Goal: Task Accomplishment & Management: Use online tool/utility

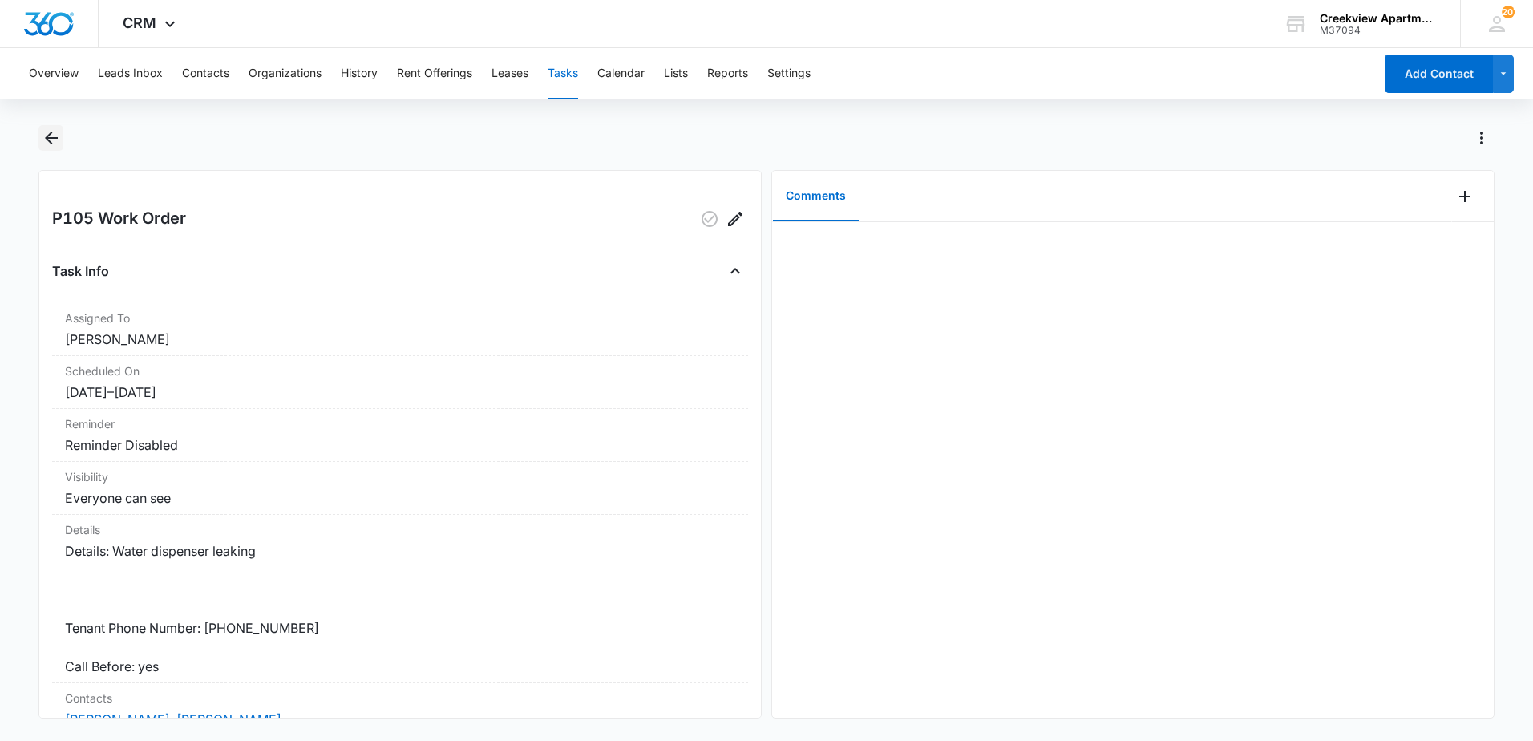
click at [50, 140] on icon "Back" at bounding box center [51, 137] width 19 height 19
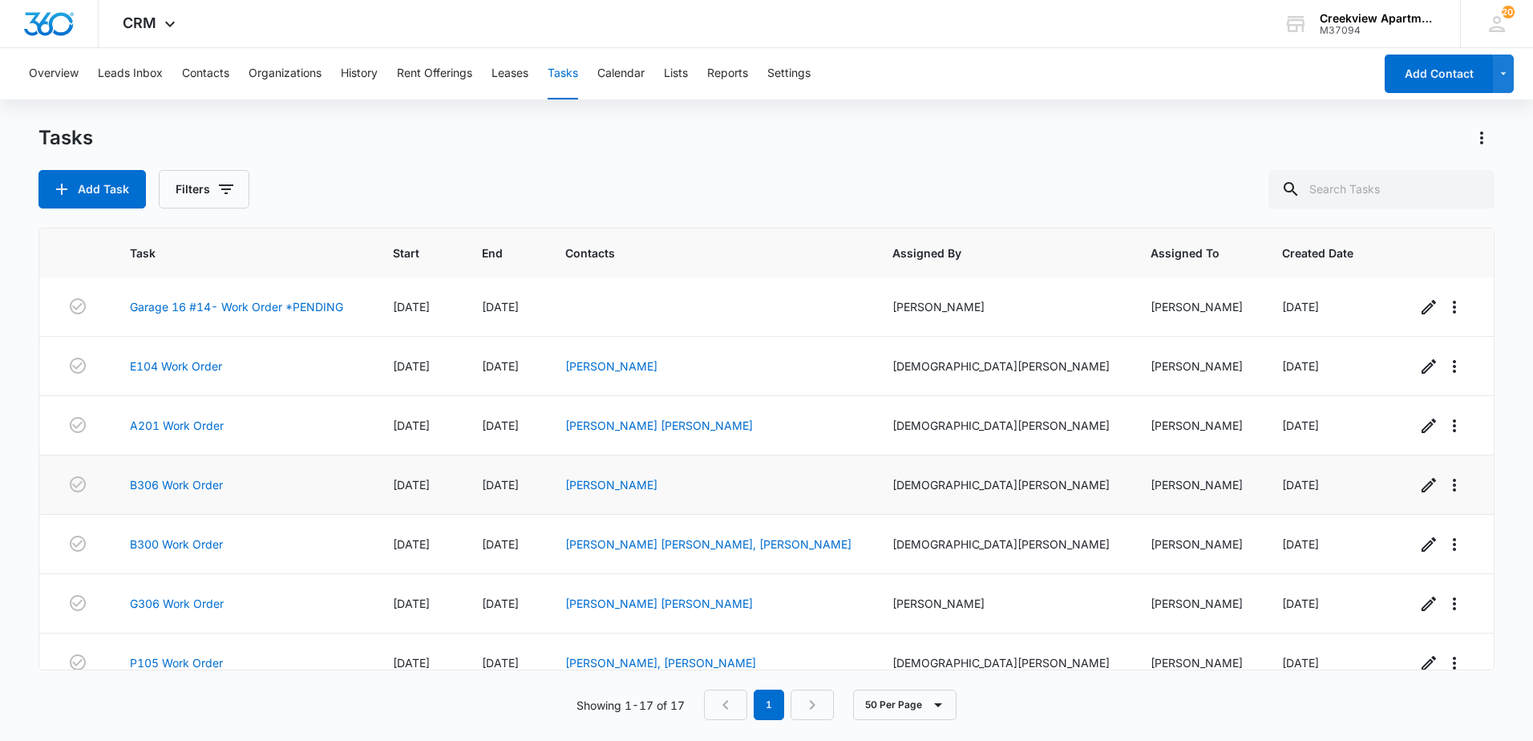
scroll to position [624, 0]
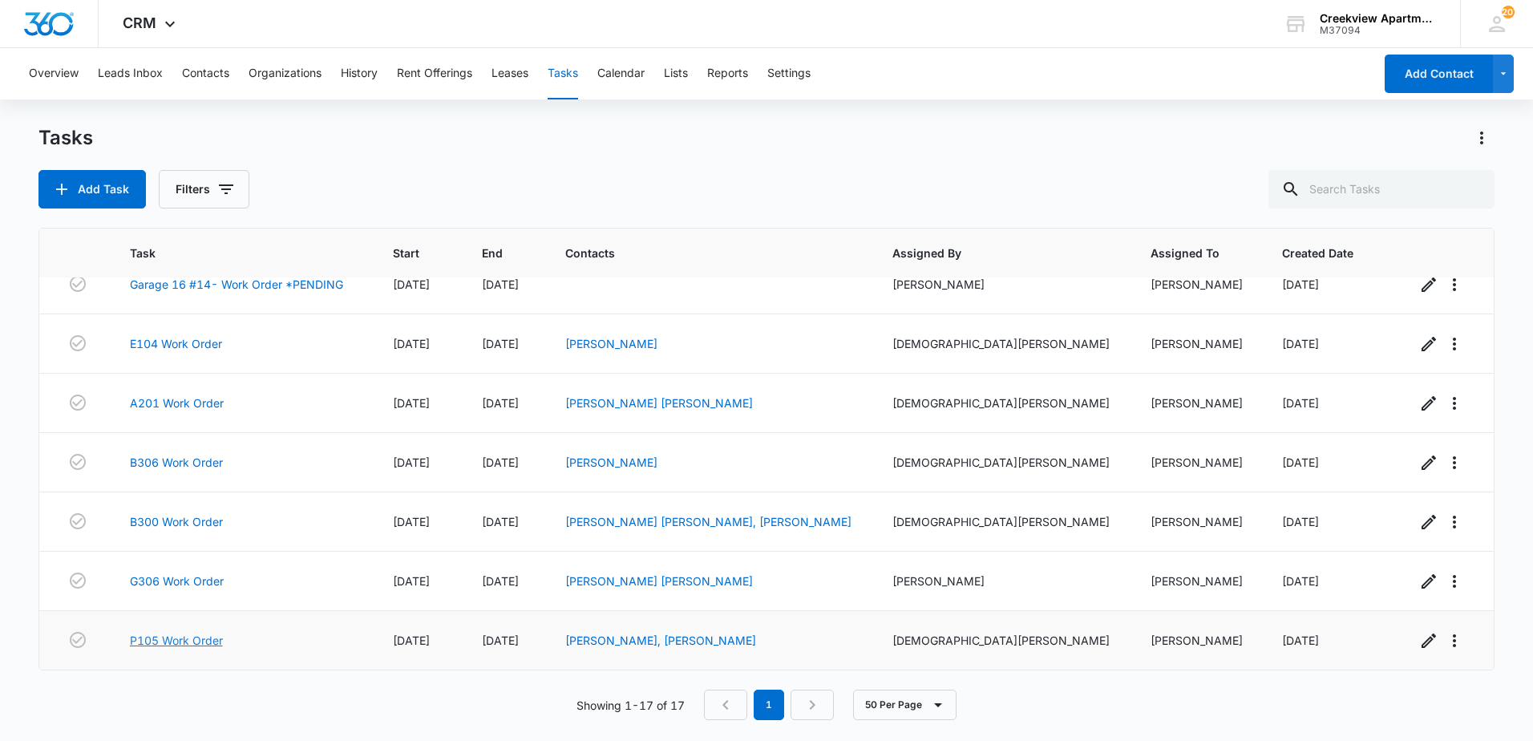
click at [201, 637] on link "P105 Work Order" at bounding box center [176, 640] width 93 height 17
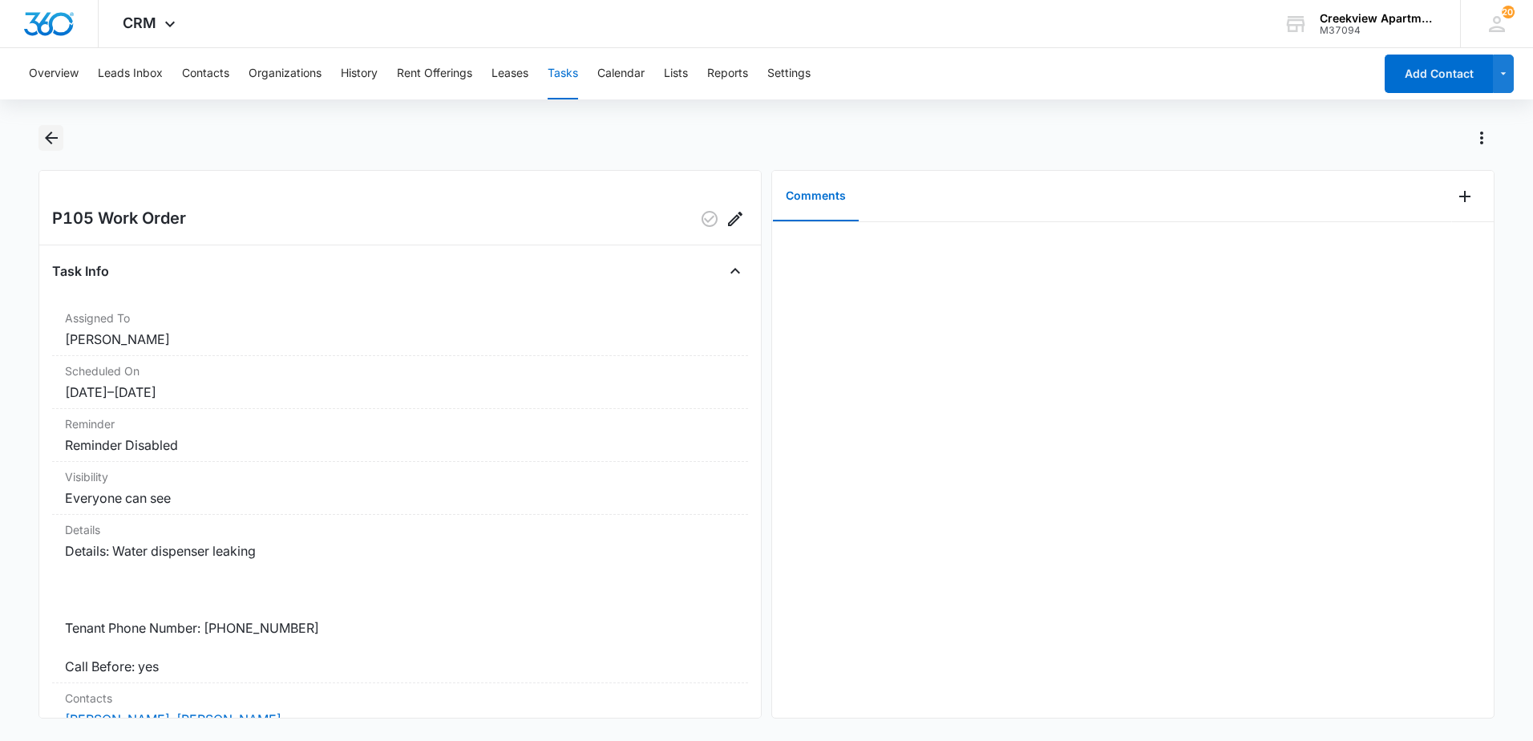
click at [51, 133] on icon "Back" at bounding box center [51, 138] width 13 height 13
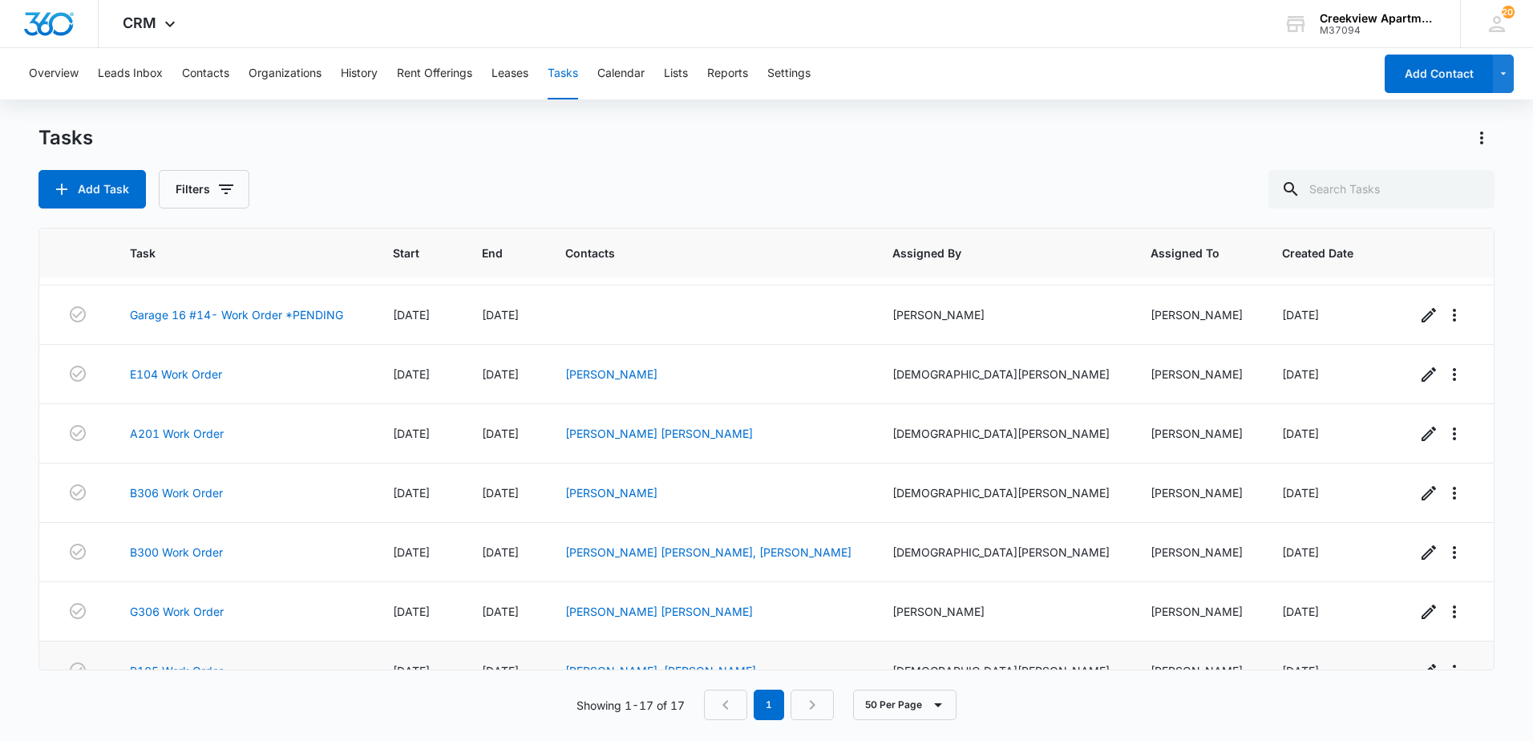
scroll to position [624, 0]
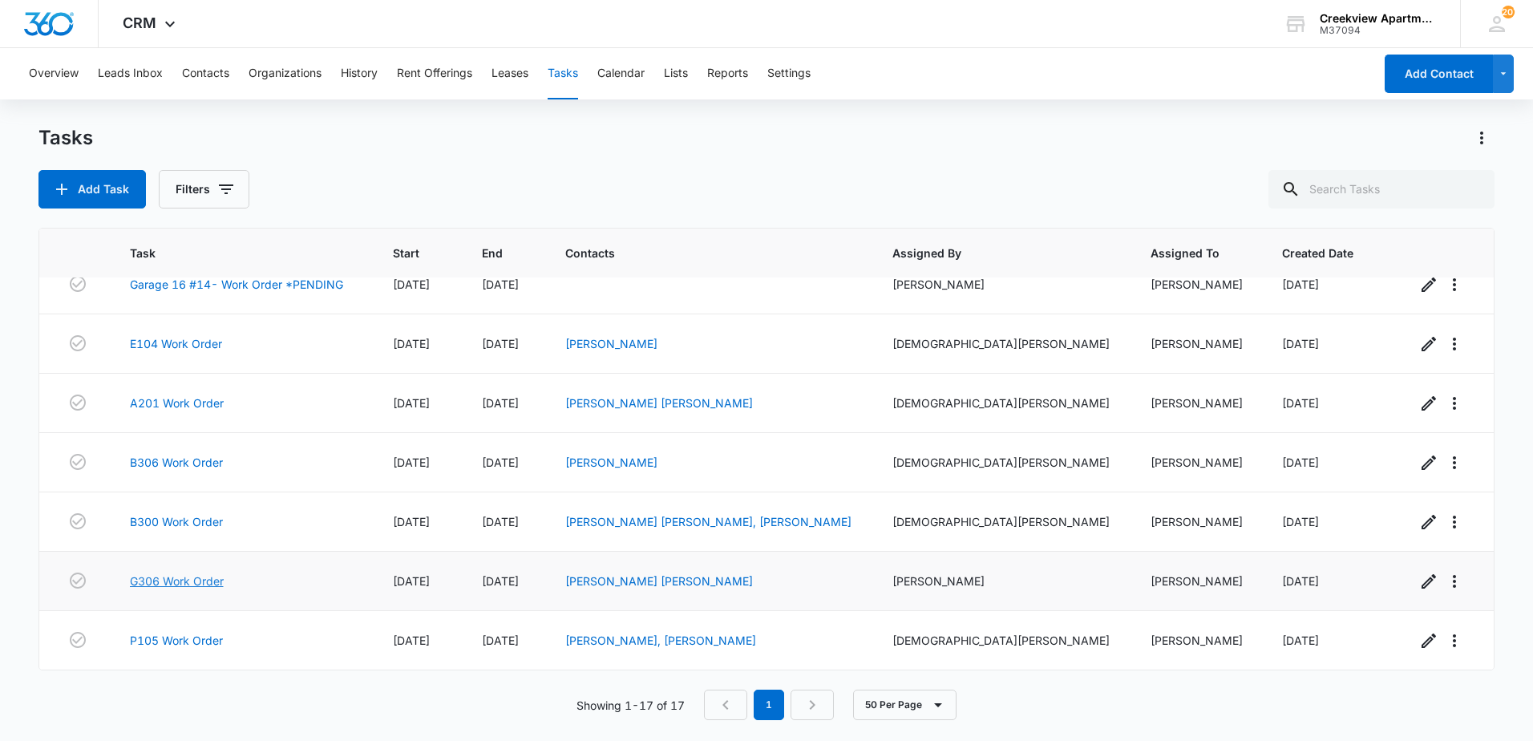
click at [205, 584] on link "G306 Work Order" at bounding box center [177, 581] width 94 height 17
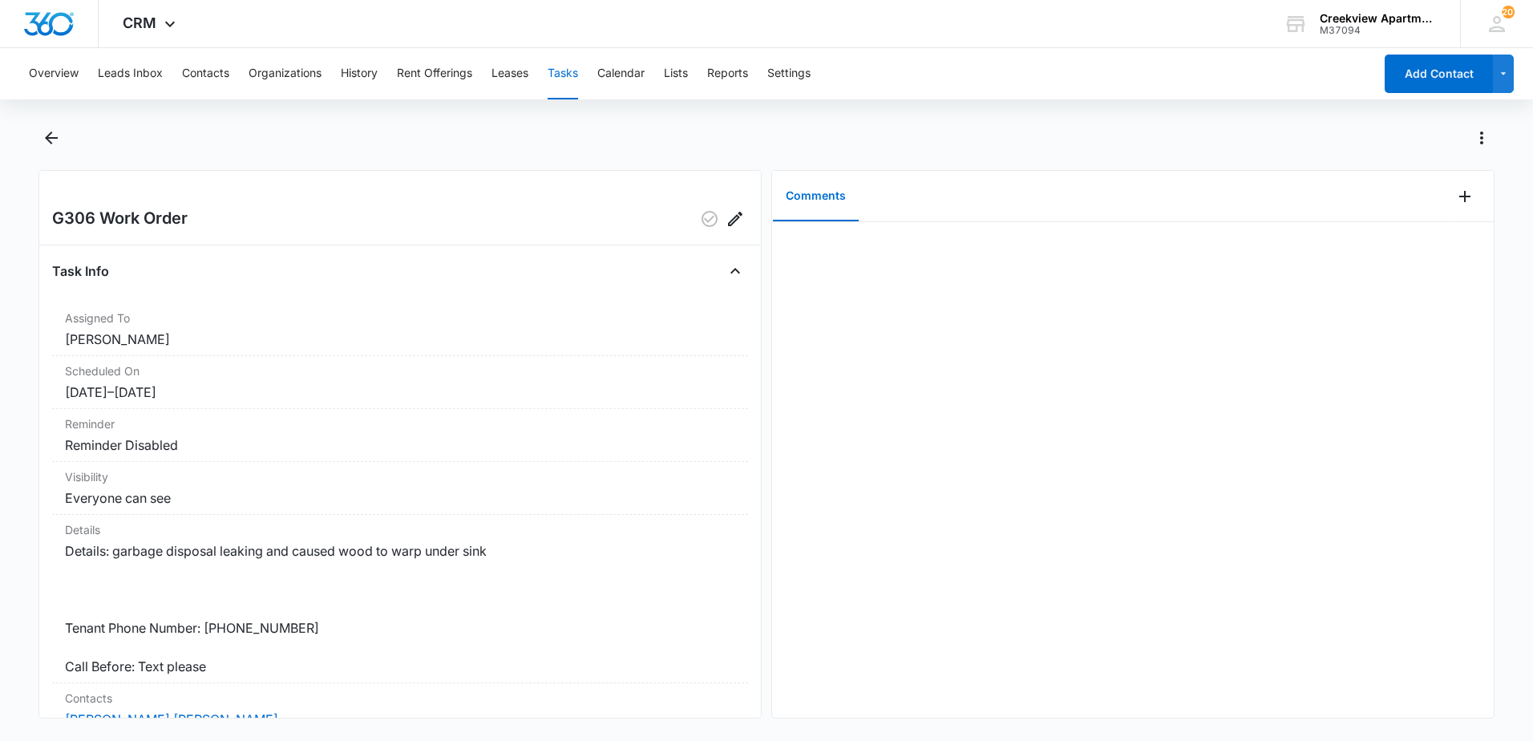
click at [66, 137] on div at bounding box center [766, 147] width 1457 height 45
click at [55, 138] on icon "Back" at bounding box center [51, 138] width 13 height 13
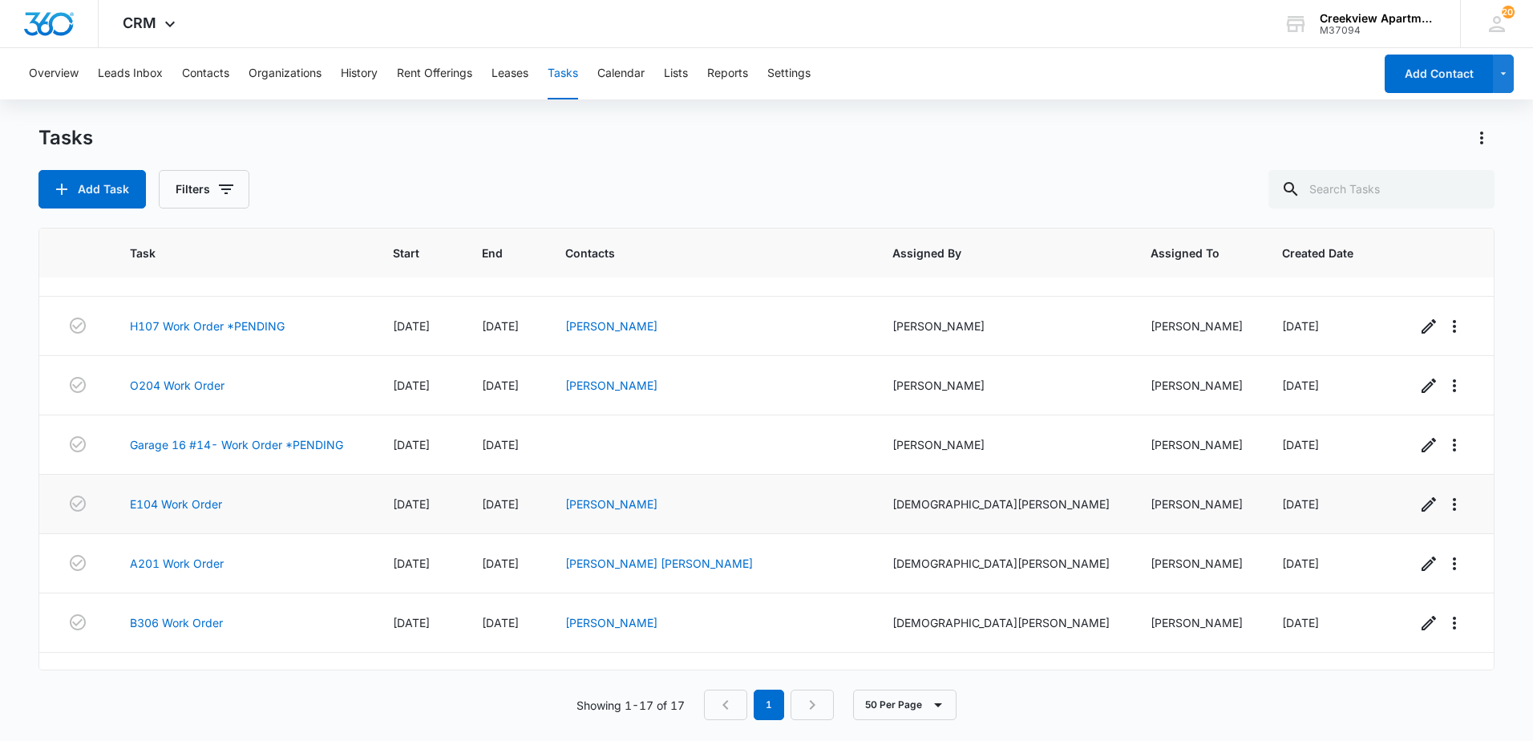
scroll to position [624, 0]
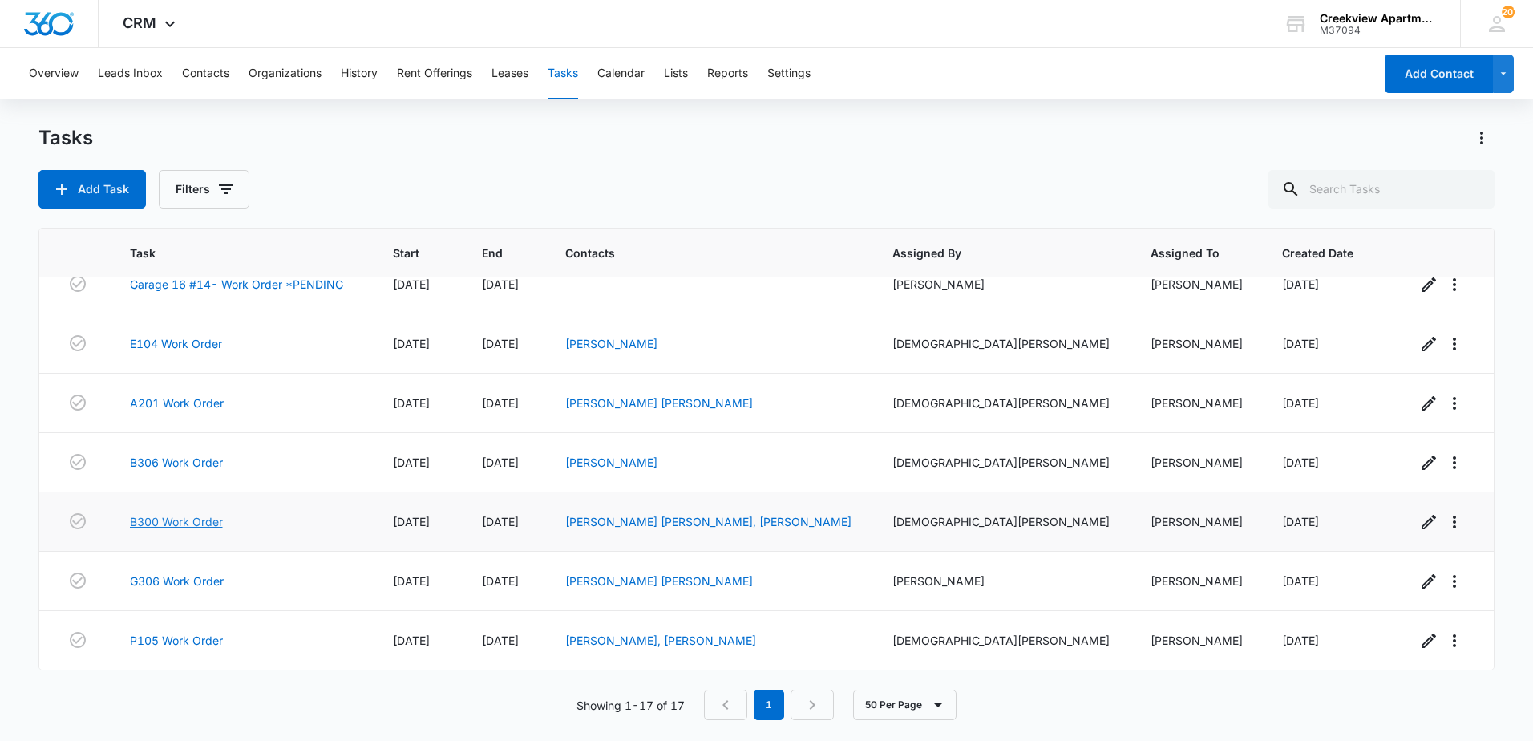
click at [176, 523] on link "B300 Work Order" at bounding box center [176, 521] width 93 height 17
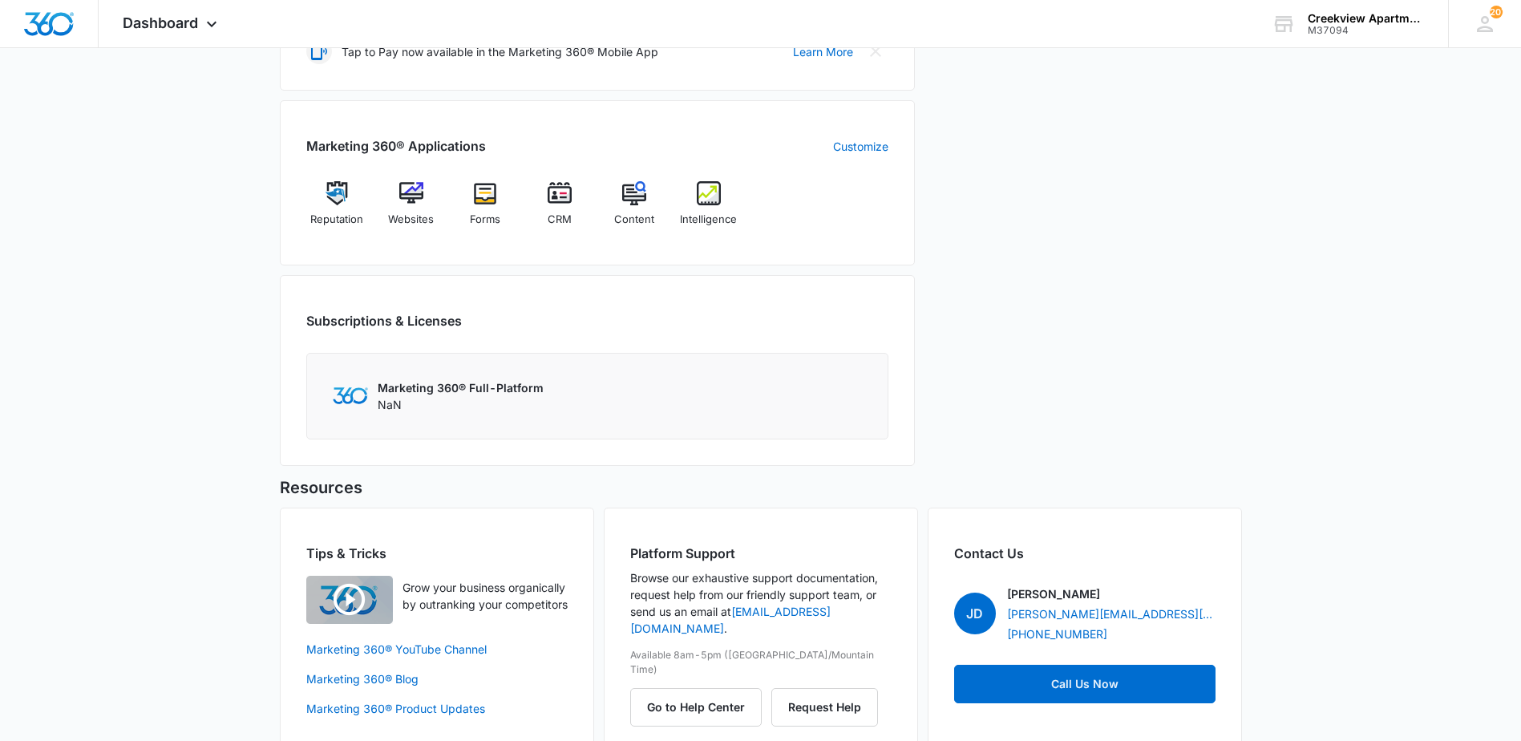
scroll to position [602, 0]
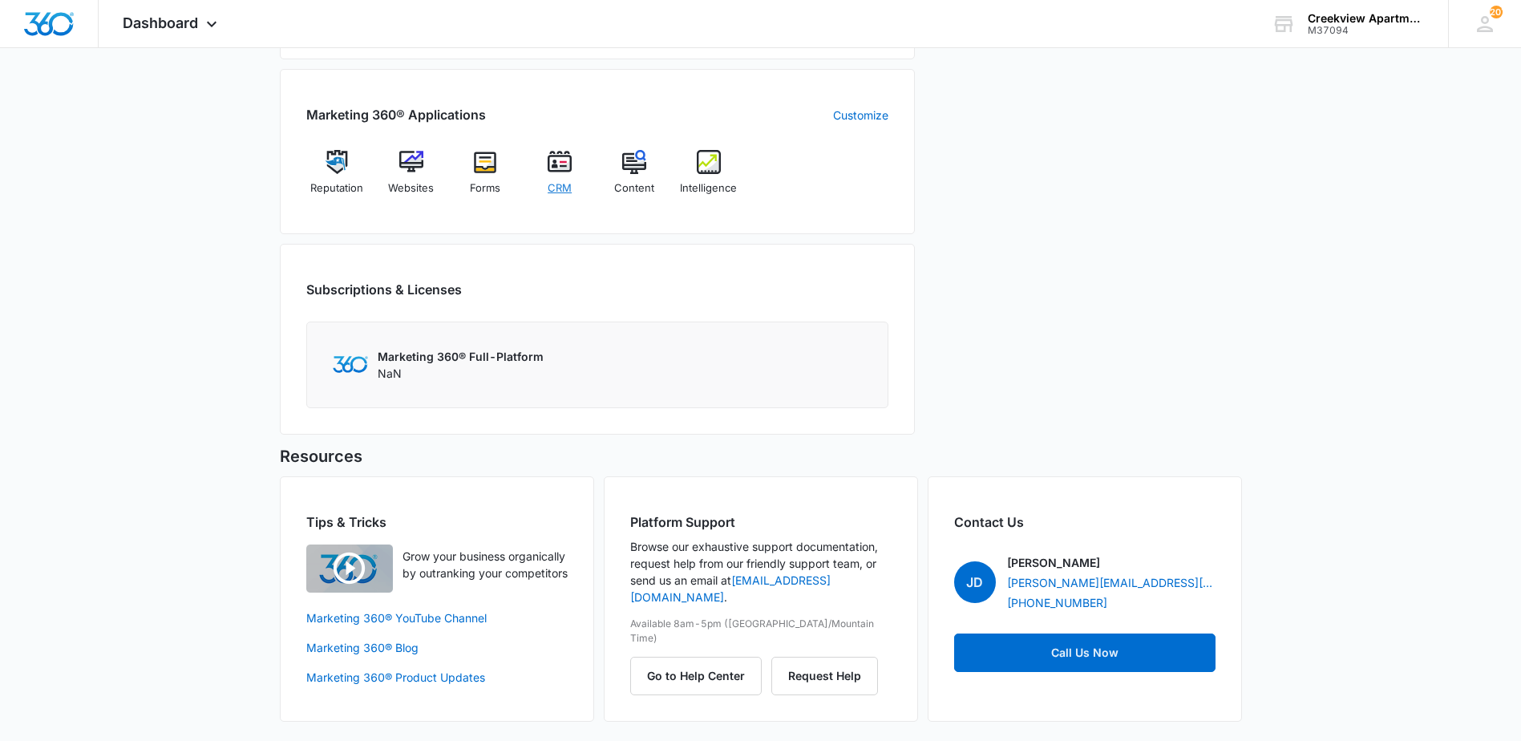
click at [539, 161] on div "CRM" at bounding box center [560, 178] width 62 height 57
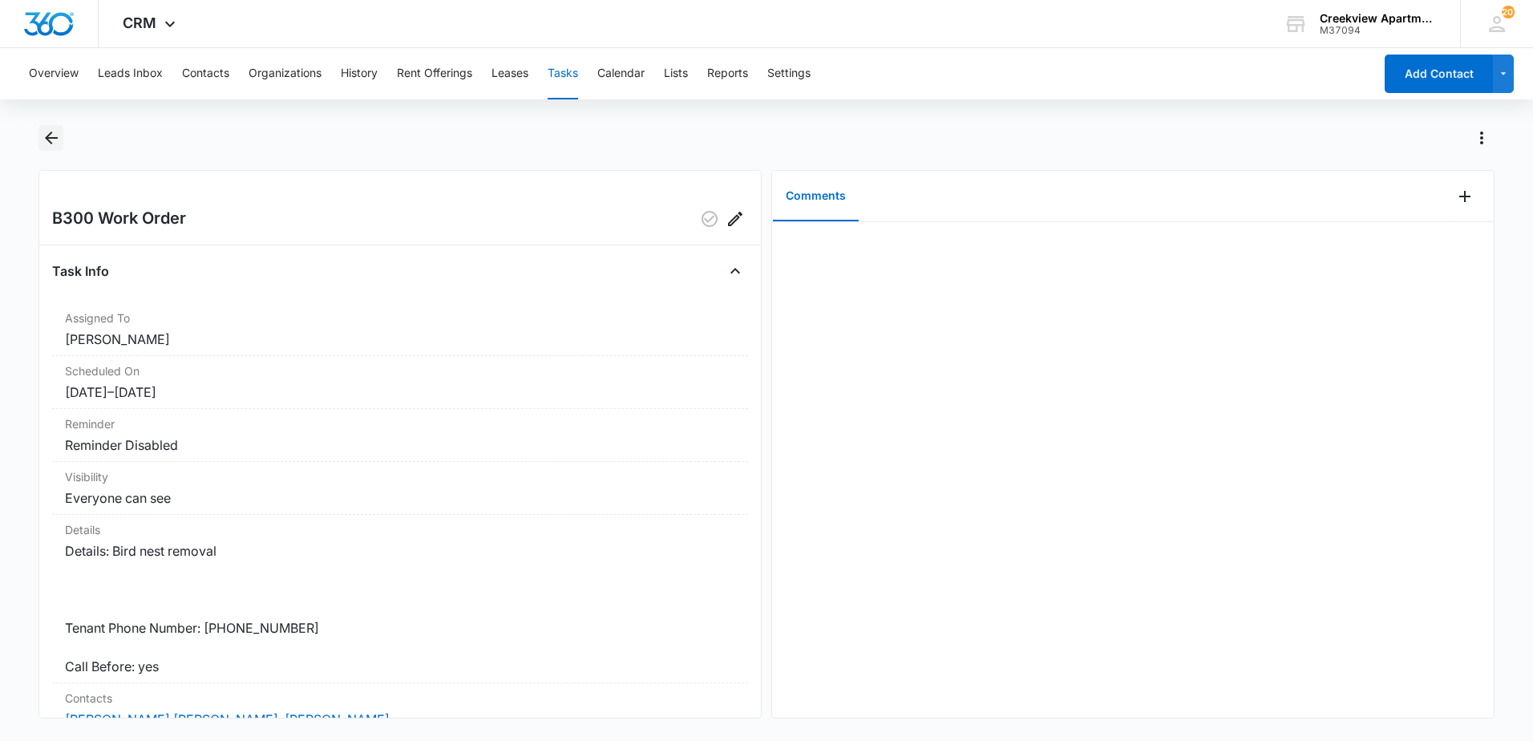
click at [61, 135] on button "Back" at bounding box center [50, 138] width 25 height 26
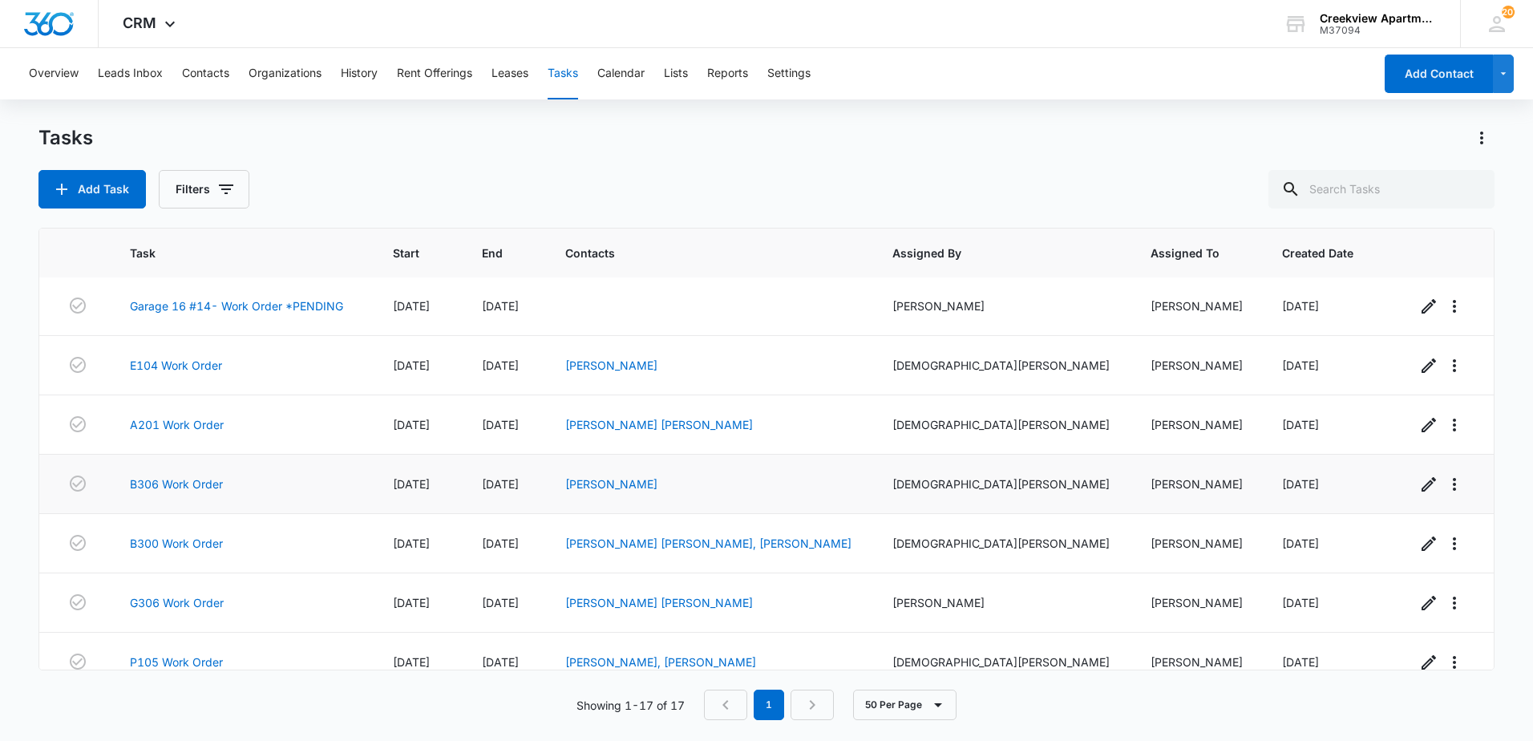
scroll to position [624, 0]
